Goal: Task Accomplishment & Management: Complete application form

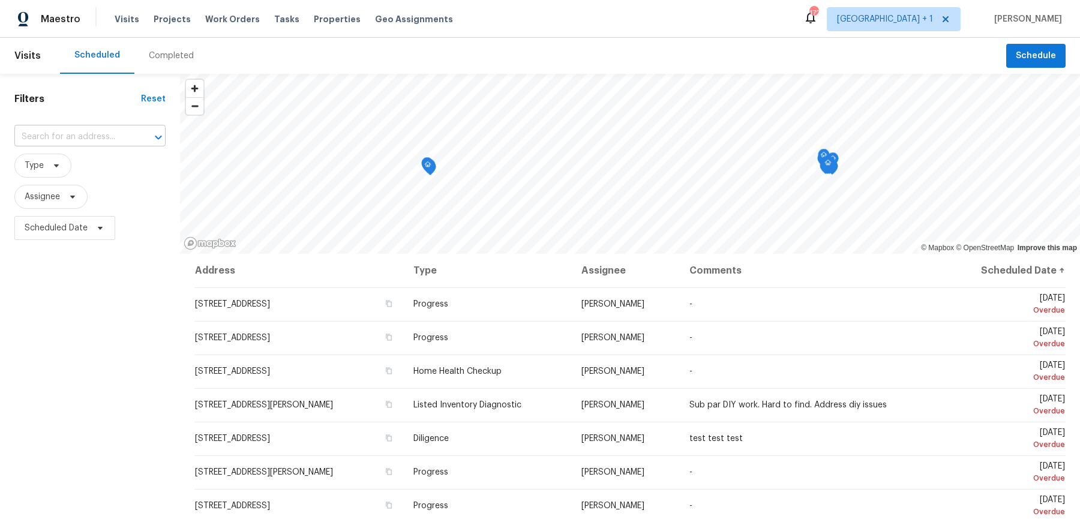
click at [101, 128] on input "text" at bounding box center [73, 137] width 118 height 19
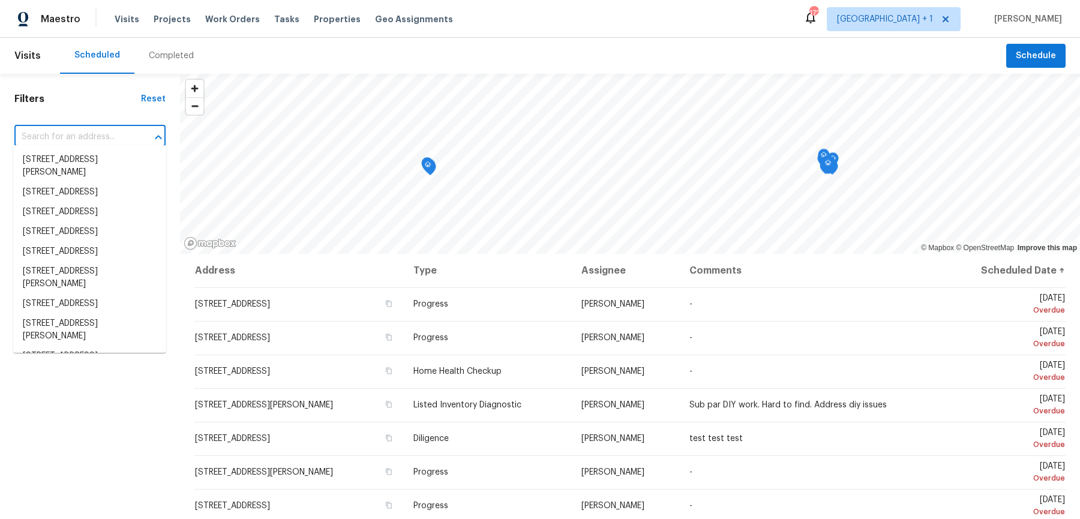
paste input "2012 Elm Grove Ln"
type input "2012 Elm Grove Ln"
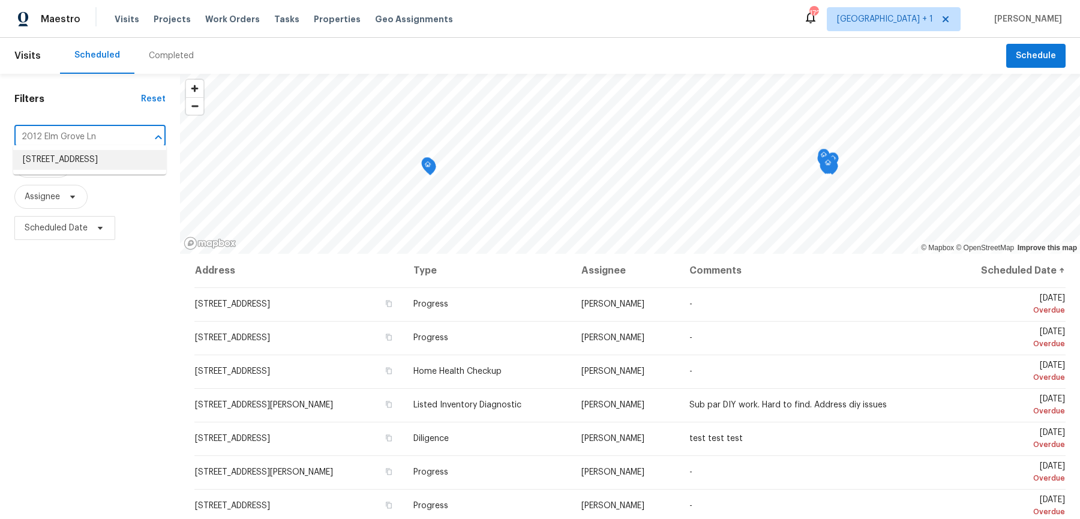
click at [101, 158] on li "[STREET_ADDRESS]" at bounding box center [89, 160] width 153 height 20
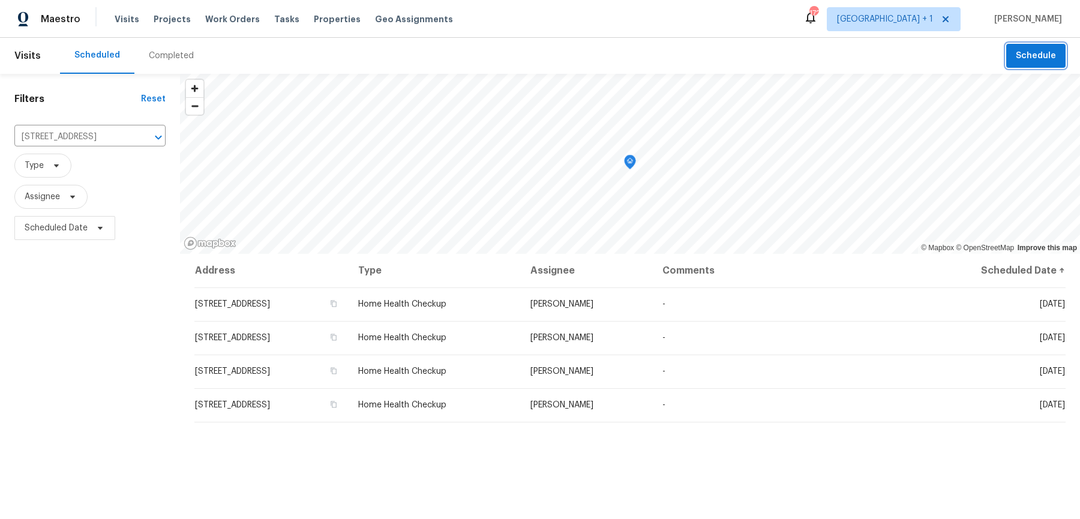
click at [1023, 52] on span "Schedule" at bounding box center [1036, 56] width 40 height 15
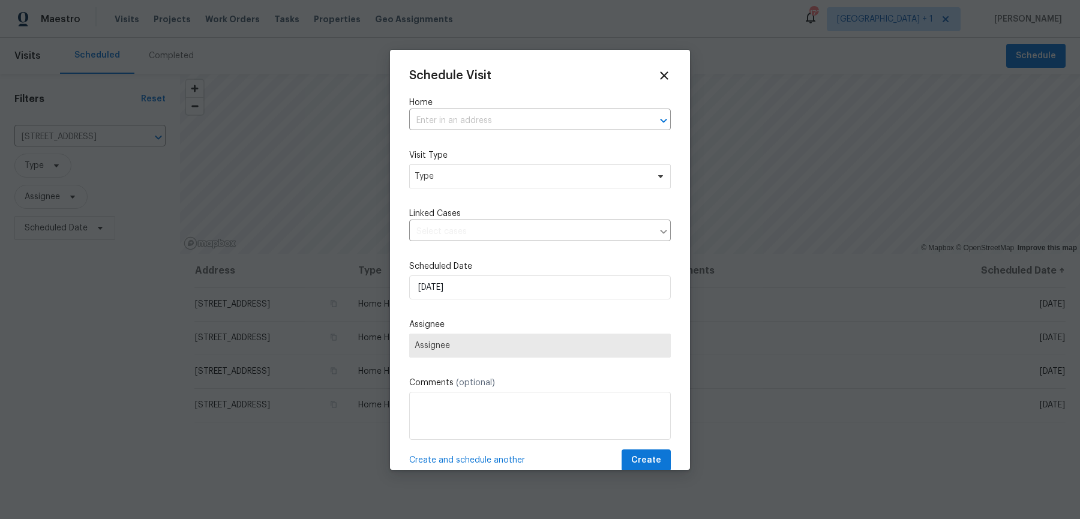
click at [517, 149] on label "Visit Type" at bounding box center [540, 155] width 262 height 12
click at [501, 123] on input "text" at bounding box center [523, 121] width 228 height 19
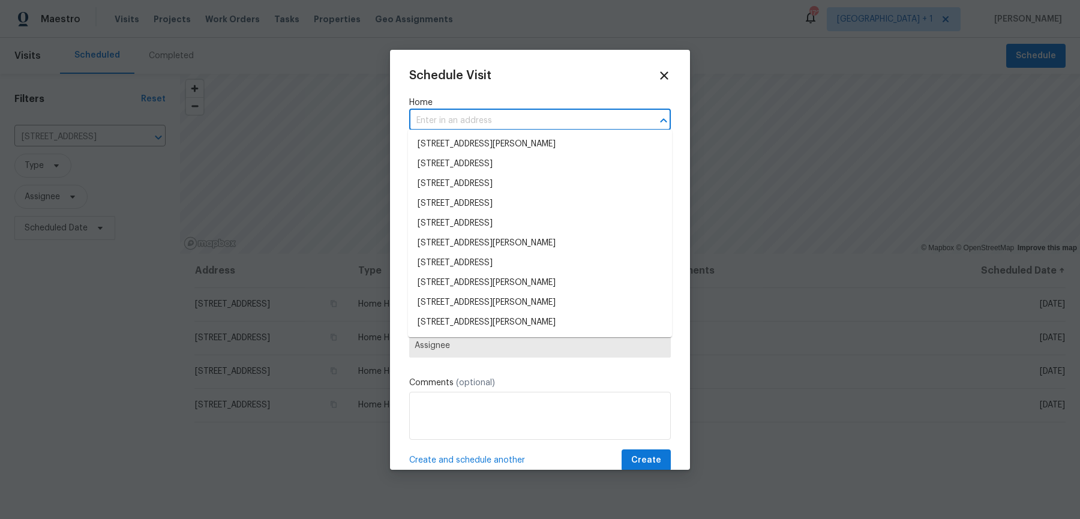
paste input "2012 Elm Grove Ln"
type input "2012 Elm Grove Ln"
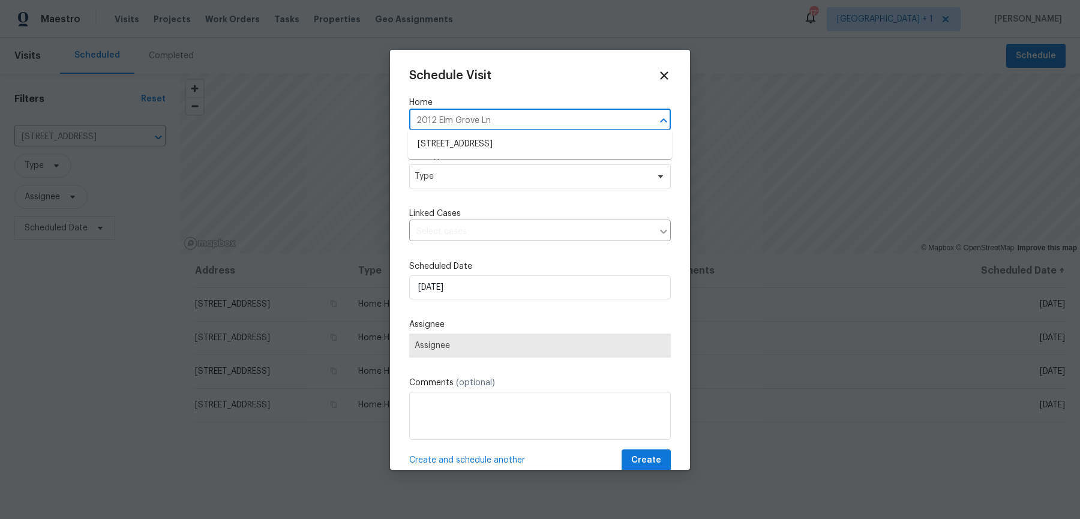
click at [499, 143] on li "[STREET_ADDRESS]" at bounding box center [540, 144] width 264 height 20
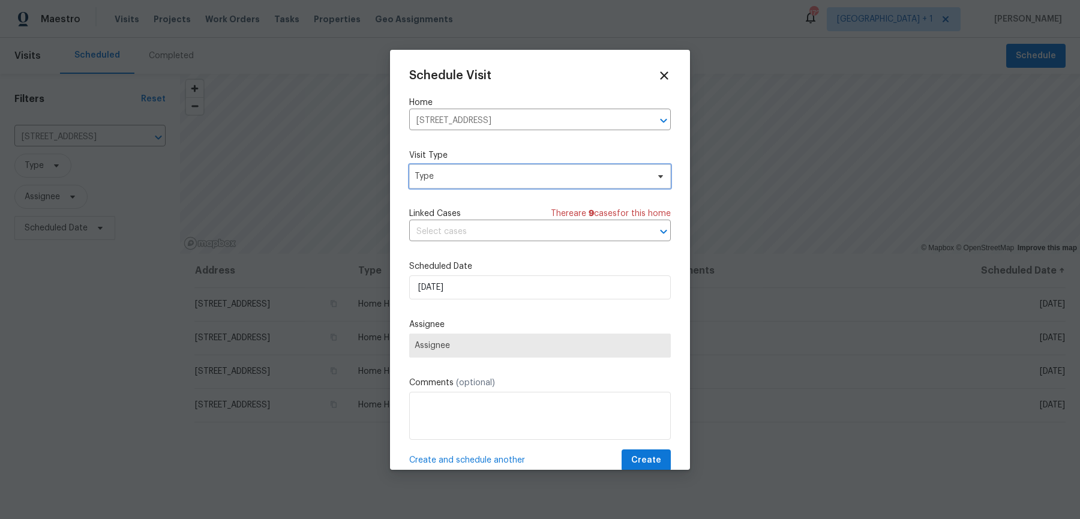
click at [479, 170] on span "Type" at bounding box center [531, 176] width 233 height 12
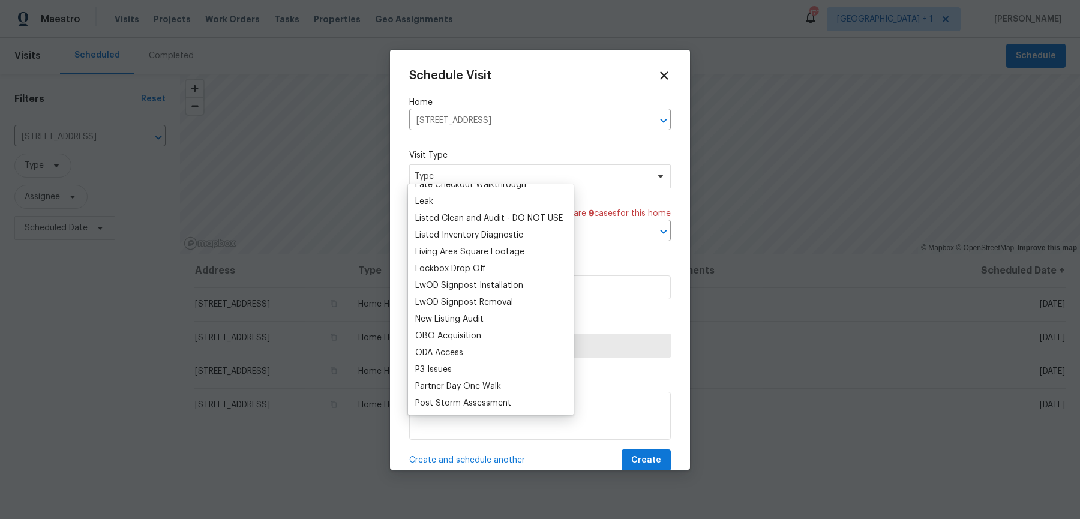
scroll to position [994, 0]
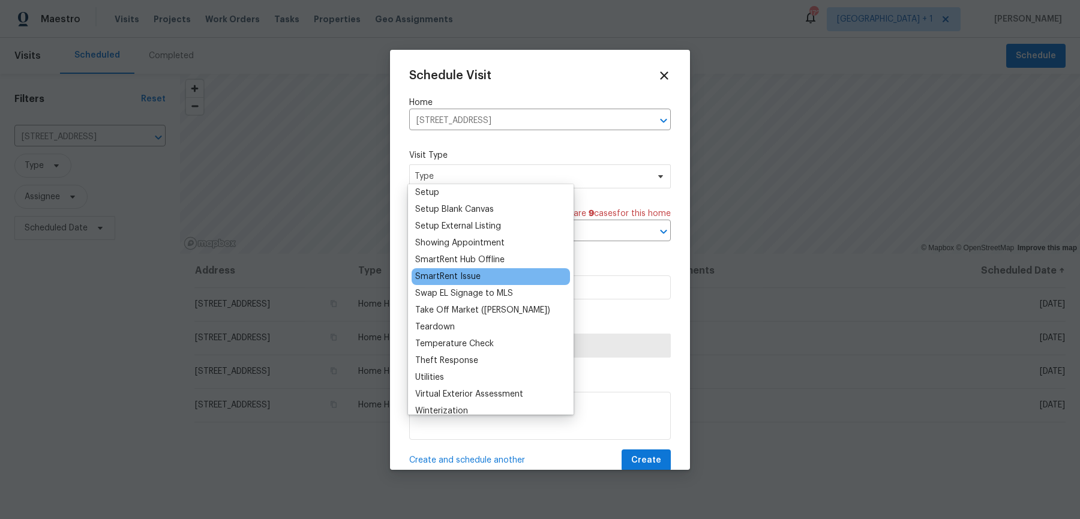
click at [461, 271] on div "SmartRent Issue" at bounding box center [447, 277] width 65 height 12
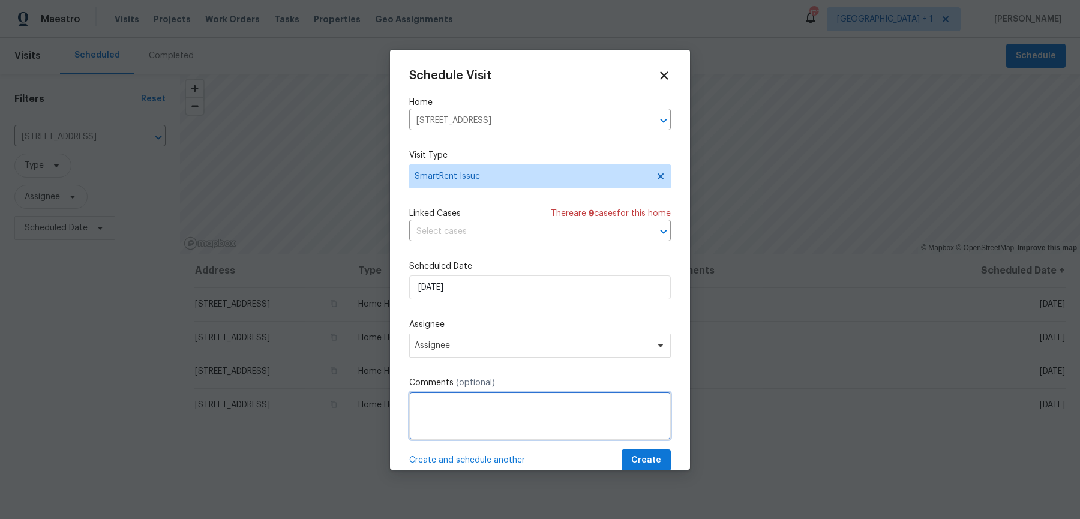
click at [520, 403] on textarea at bounding box center [540, 416] width 262 height 48
paste textarea "It looks like some sensors are offline (Front Motion Sensor, Back Motion Sensor…"
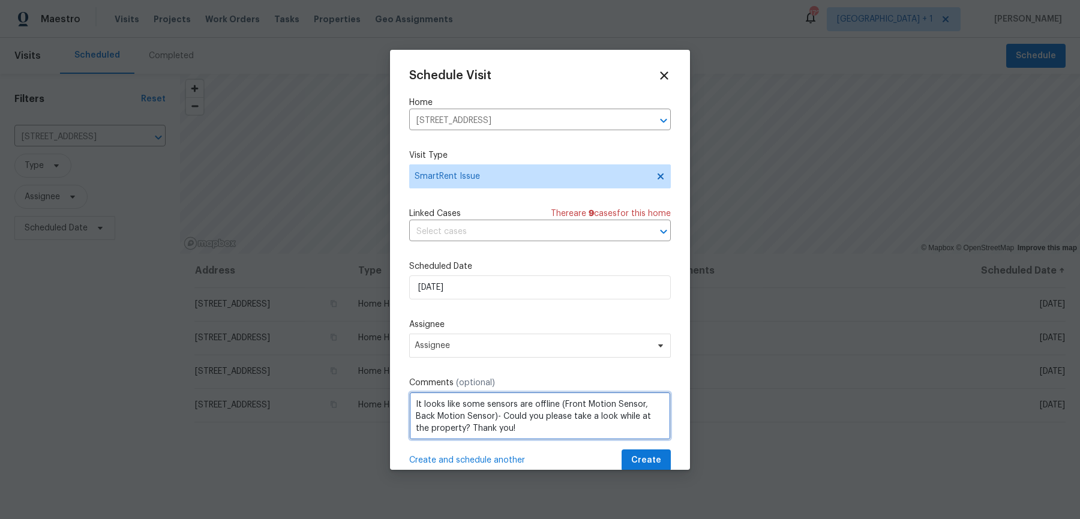
drag, startPoint x: 645, startPoint y: 392, endPoint x: 463, endPoint y: 391, distance: 182.4
click at [463, 392] on textarea "It looks like some sensors are offline (Front Motion Sensor, Back Motion Sensor…" at bounding box center [540, 416] width 262 height 48
click at [555, 394] on textarea "It looks like the Back Motion Sensor)- Could you please take a look while at th…" at bounding box center [540, 416] width 262 height 48
type textarea "It looks like the Back Motion Sensor is offline- Could you please take a look w…"
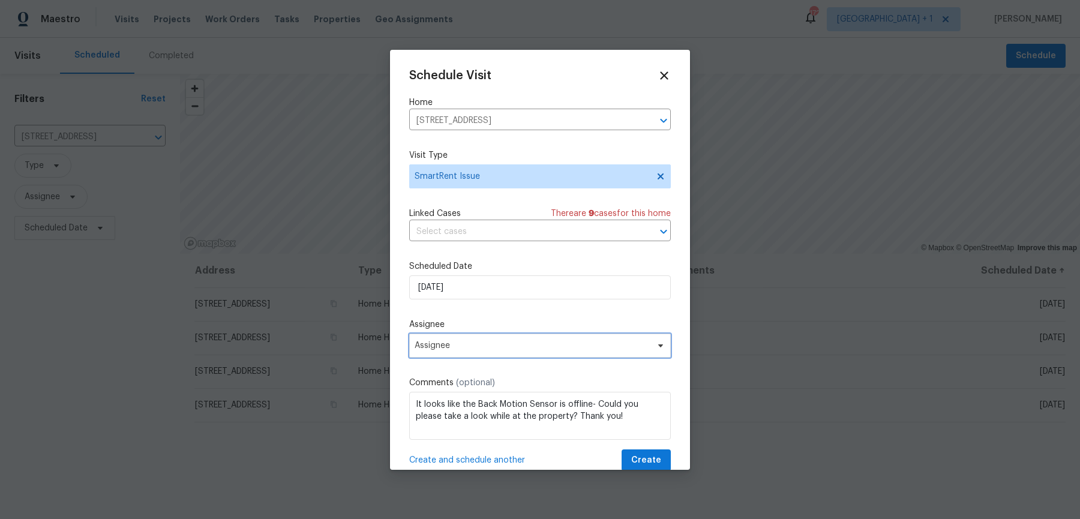
click at [494, 341] on span "Assignee" at bounding box center [532, 346] width 235 height 10
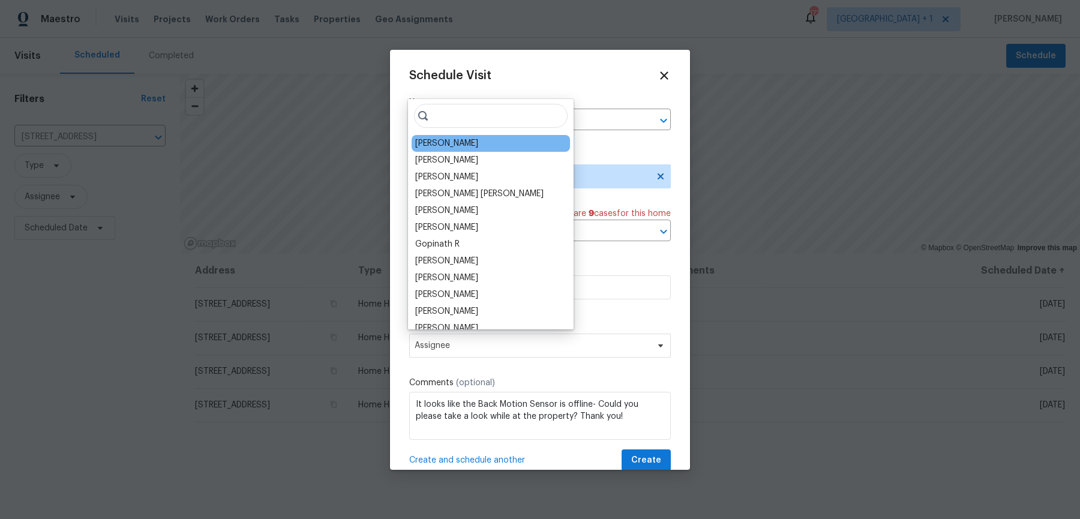
click at [445, 137] on div "[PERSON_NAME]" at bounding box center [446, 143] width 63 height 12
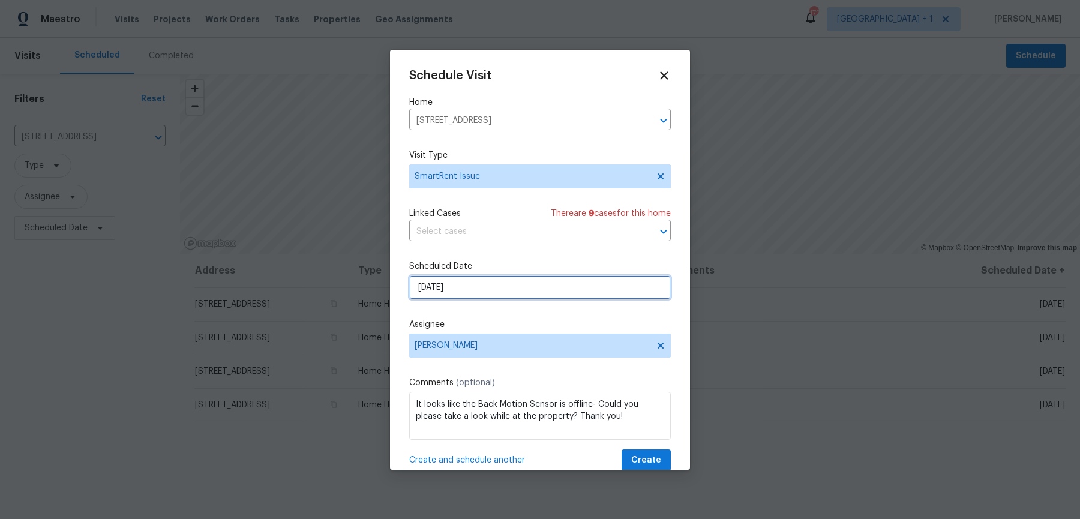
click at [451, 281] on input "[DATE]" at bounding box center [540, 287] width 262 height 24
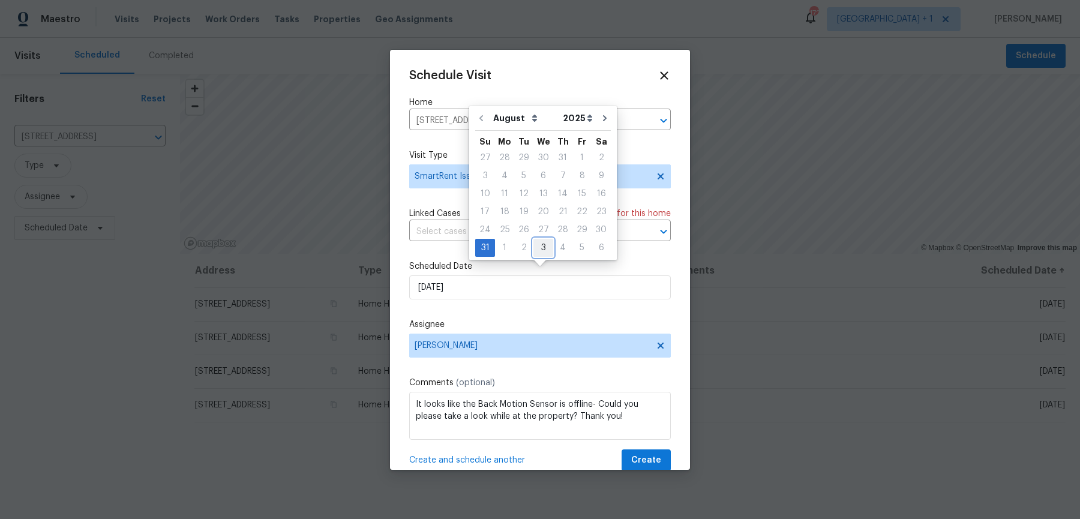
click at [545, 247] on div "3" at bounding box center [543, 247] width 20 height 17
type input "[DATE]"
select select "8"
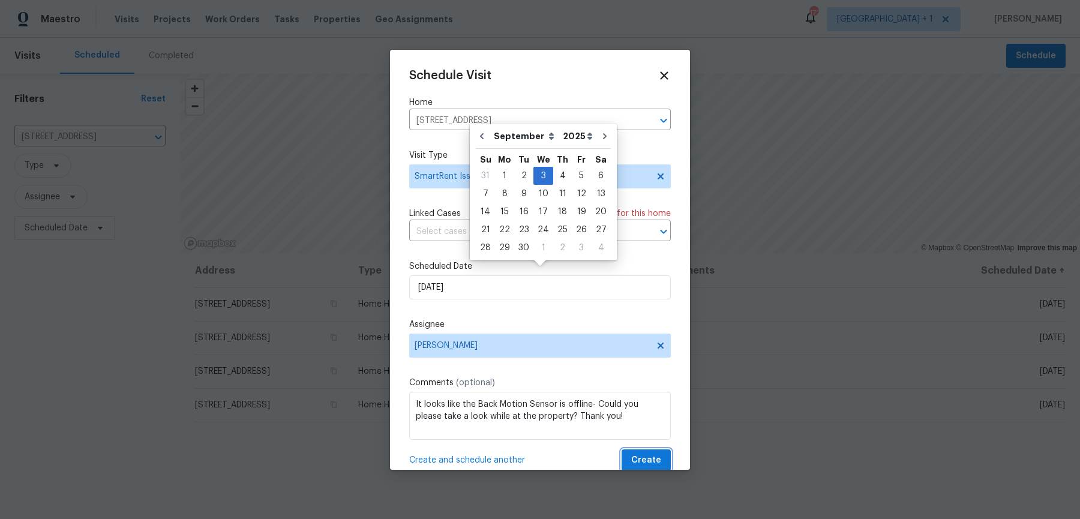
click at [654, 453] on span "Create" at bounding box center [646, 460] width 30 height 15
